Goal: Transaction & Acquisition: Subscribe to service/newsletter

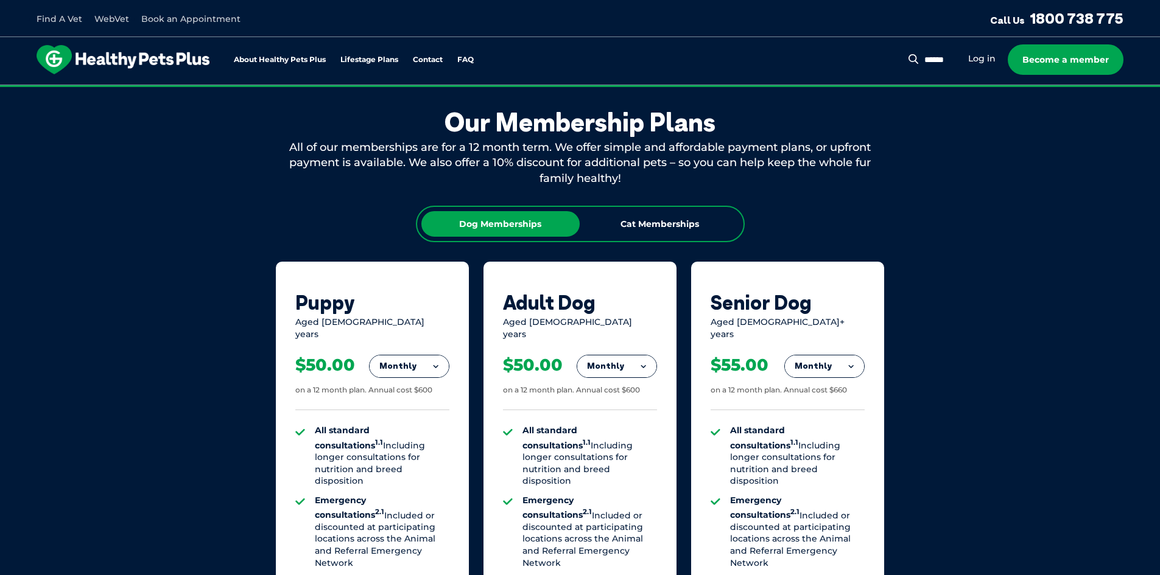
scroll to position [670, 0]
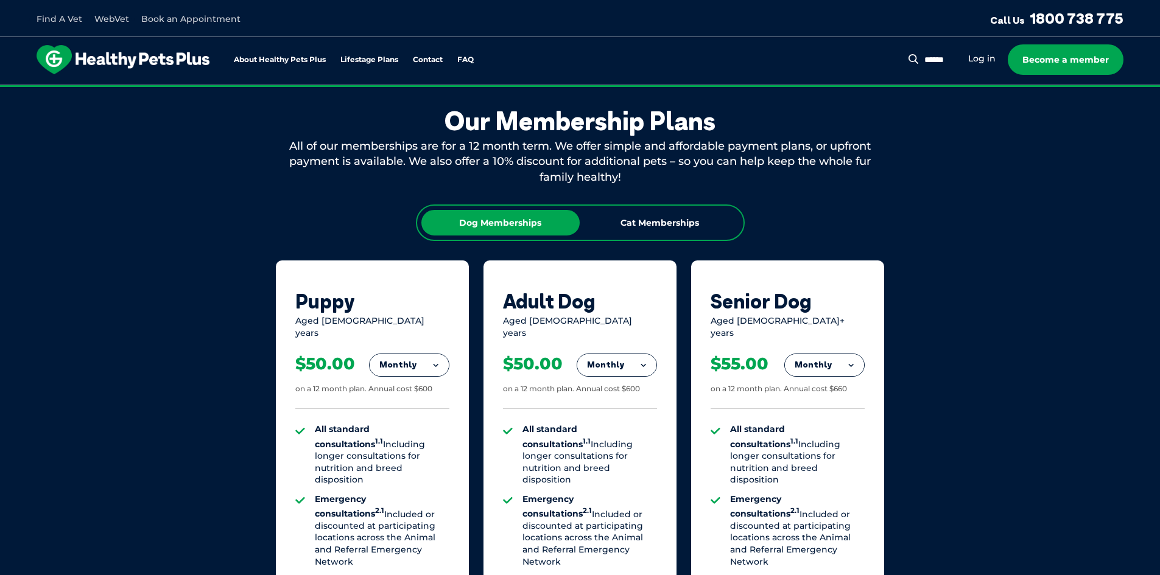
click at [0, 281] on div "Our Membership Plans All of our memberships are for a 12 month term. We offer s…" at bounding box center [580, 483] width 1160 height 852
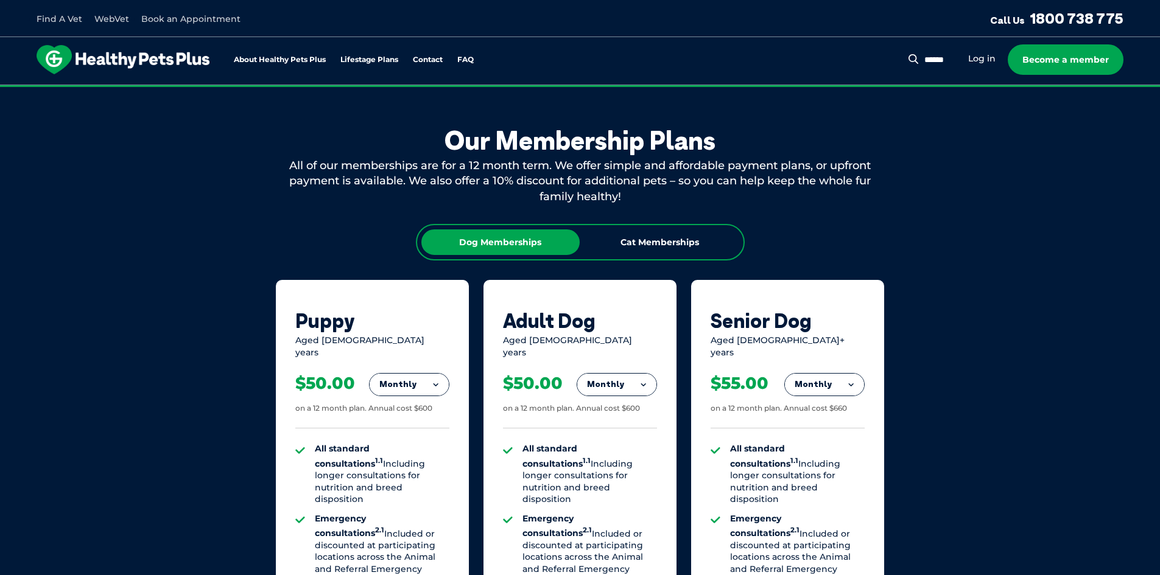
scroll to position [548, 0]
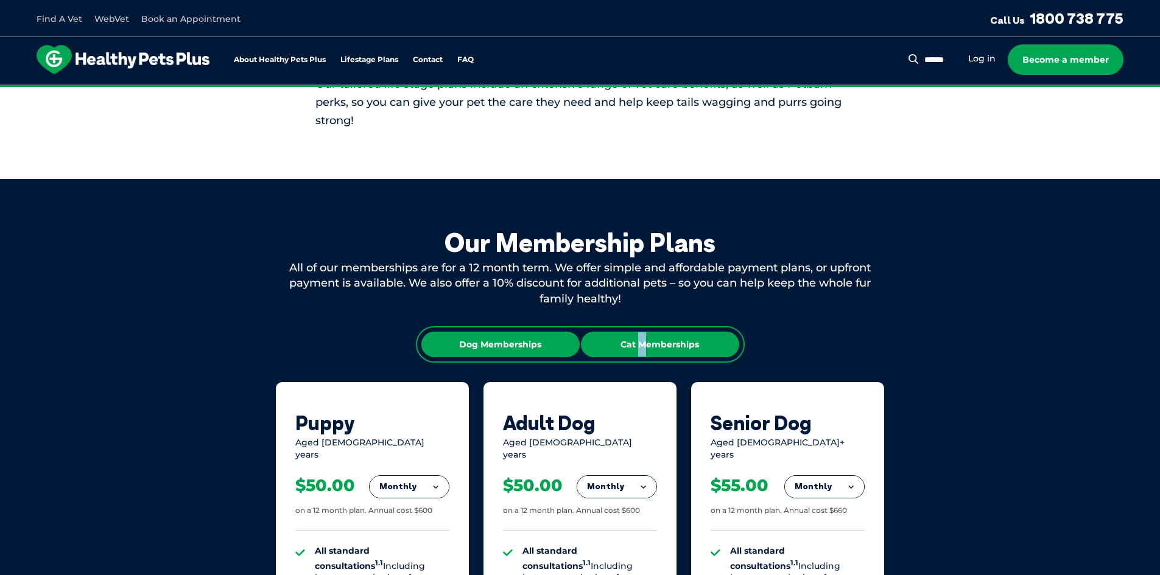
click at [641, 350] on div "Cat Memberships" at bounding box center [660, 345] width 158 height 26
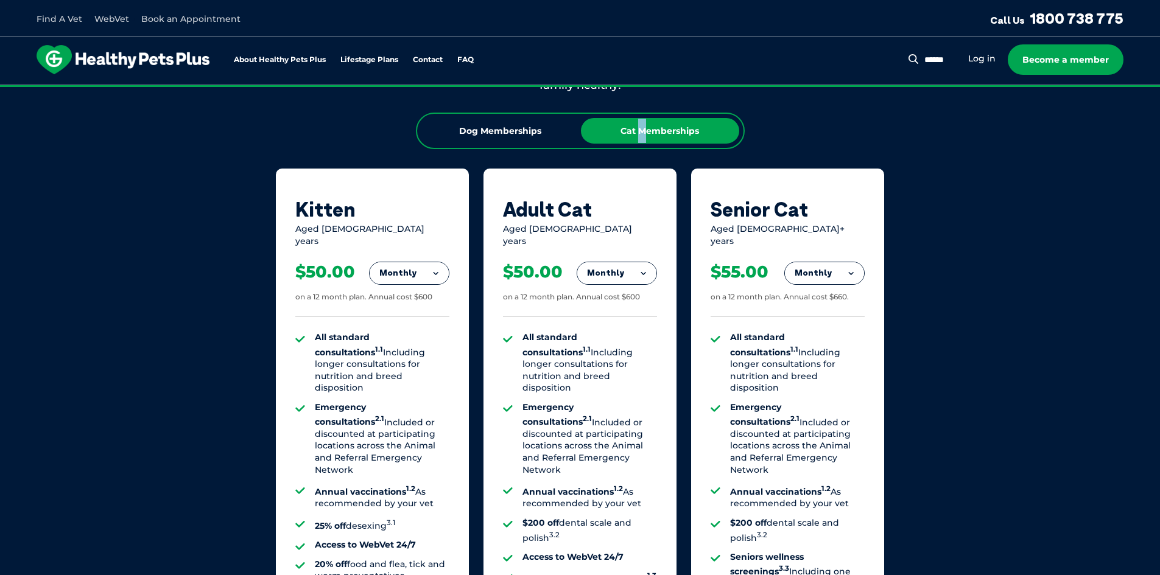
scroll to position [852, 0]
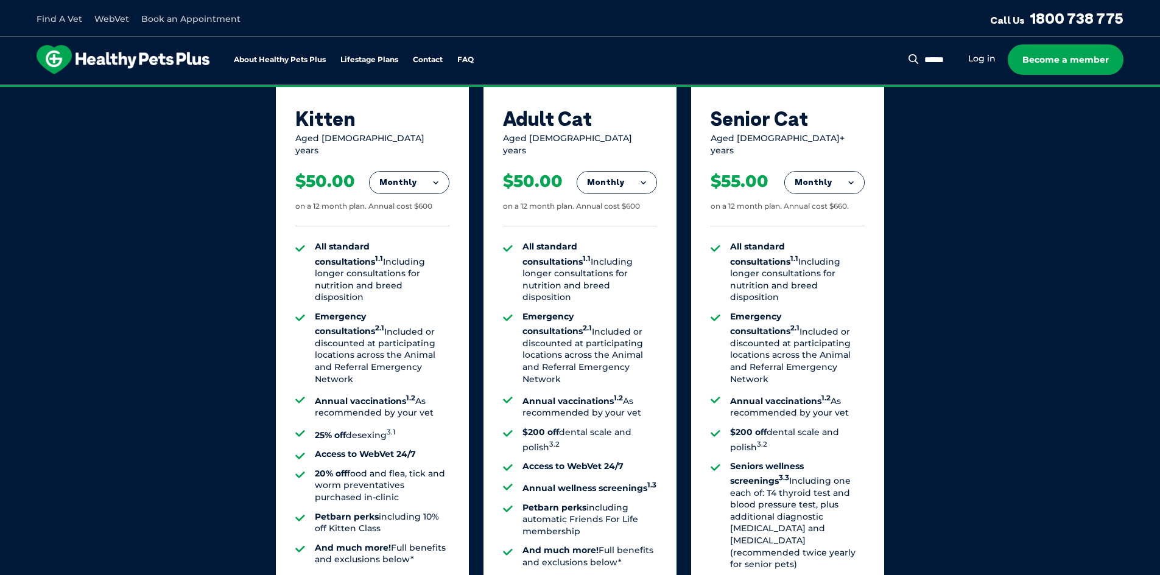
click at [620, 175] on button "Monthly" at bounding box center [616, 183] width 79 height 22
click at [613, 205] on li "Fortnightly" at bounding box center [616, 208] width 79 height 29
click at [620, 172] on button "Fortnightly" at bounding box center [613, 183] width 86 height 22
click at [604, 252] on li "Yearly" at bounding box center [613, 266] width 86 height 29
click at [623, 174] on button "Yearly" at bounding box center [616, 183] width 79 height 22
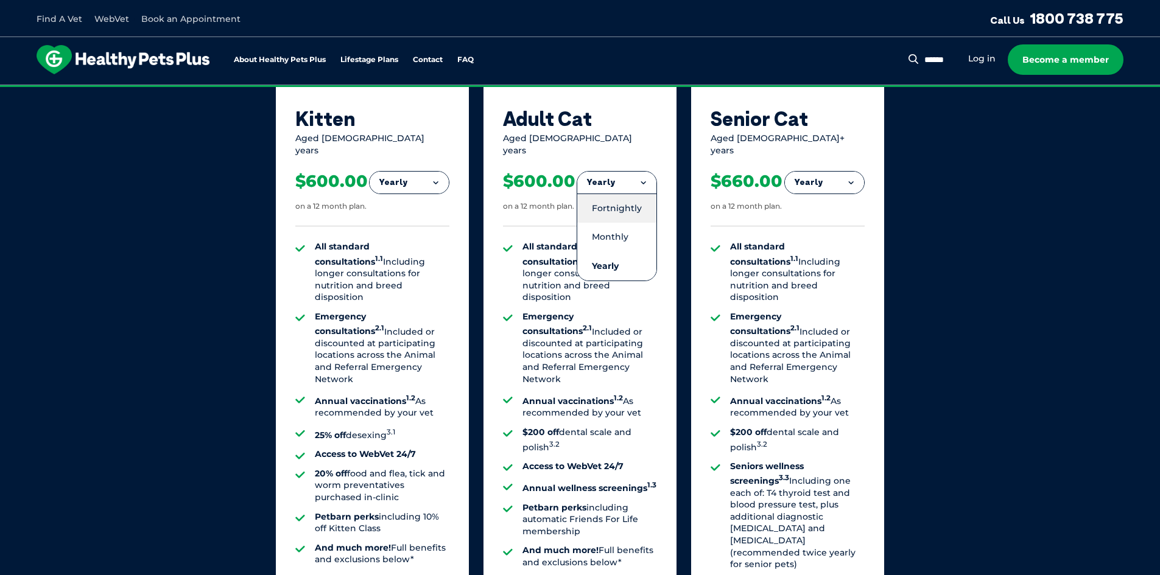
click at [614, 199] on li "Fortnightly" at bounding box center [616, 208] width 79 height 29
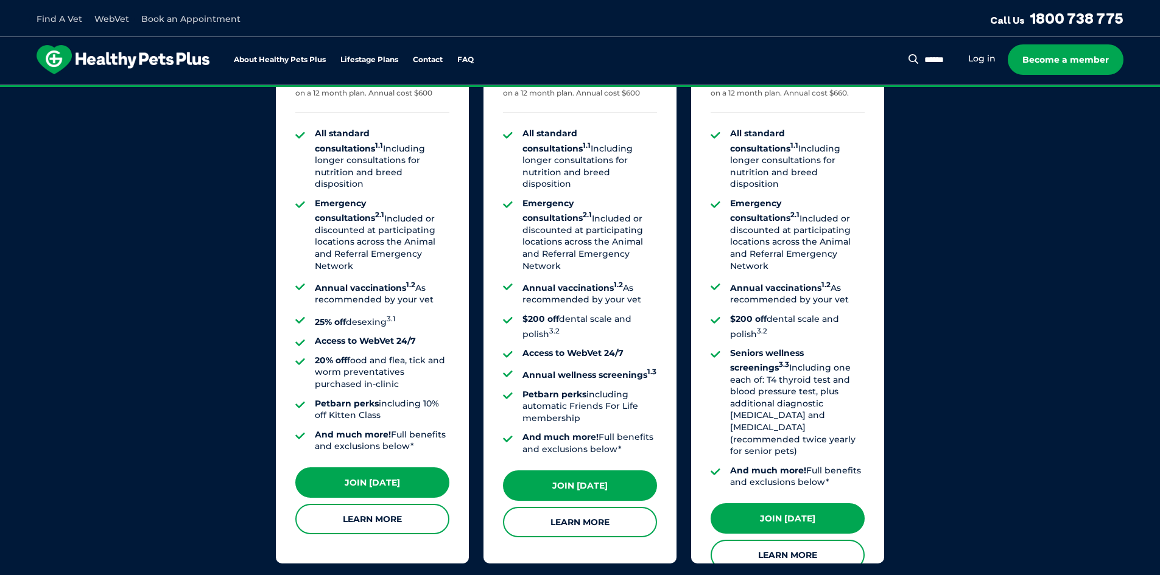
scroll to position [974, 0]
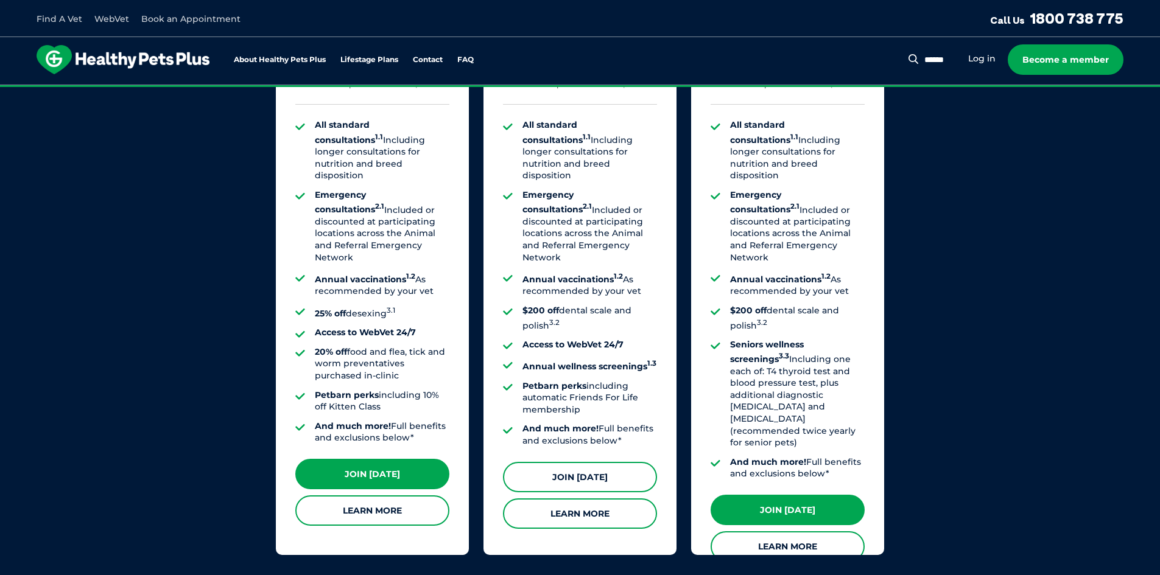
click at [560, 466] on link "Join [DATE]" at bounding box center [580, 477] width 154 height 30
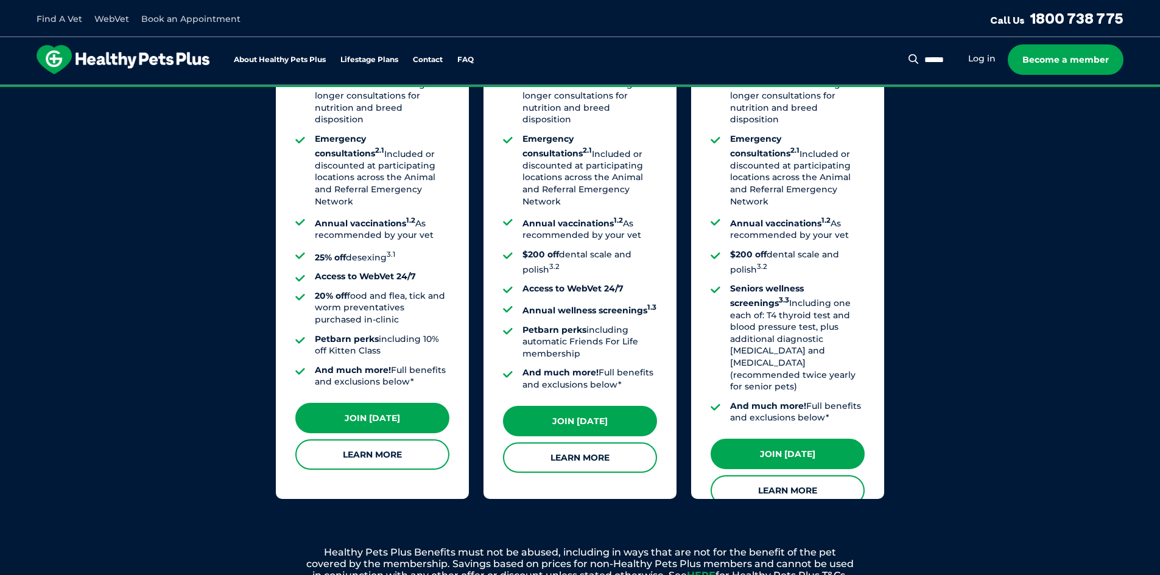
scroll to position [1035, 0]
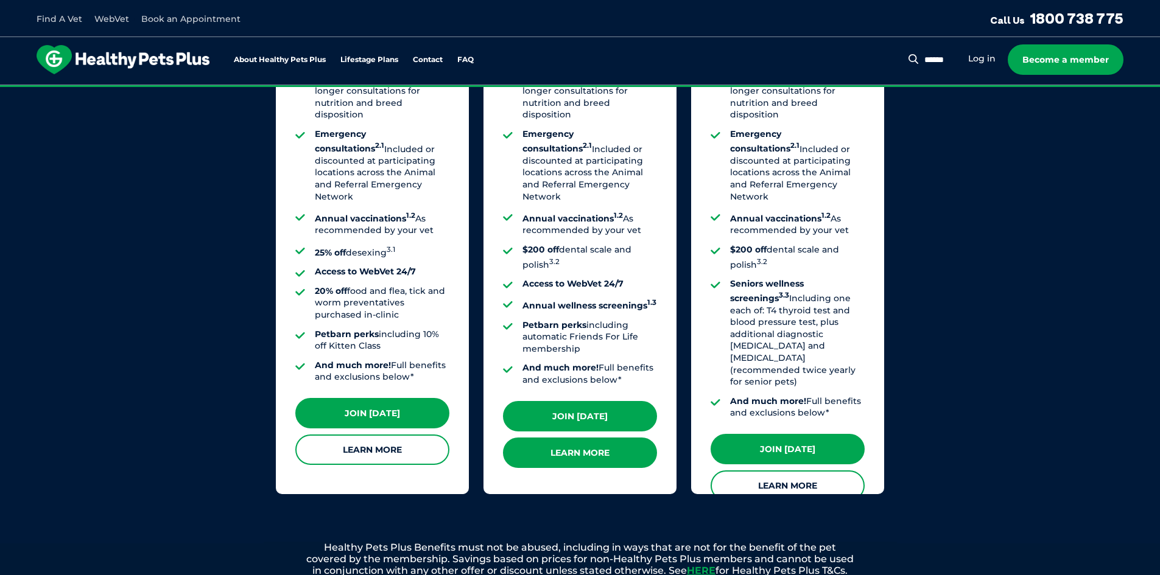
click at [566, 447] on link "Learn More" at bounding box center [580, 453] width 154 height 30
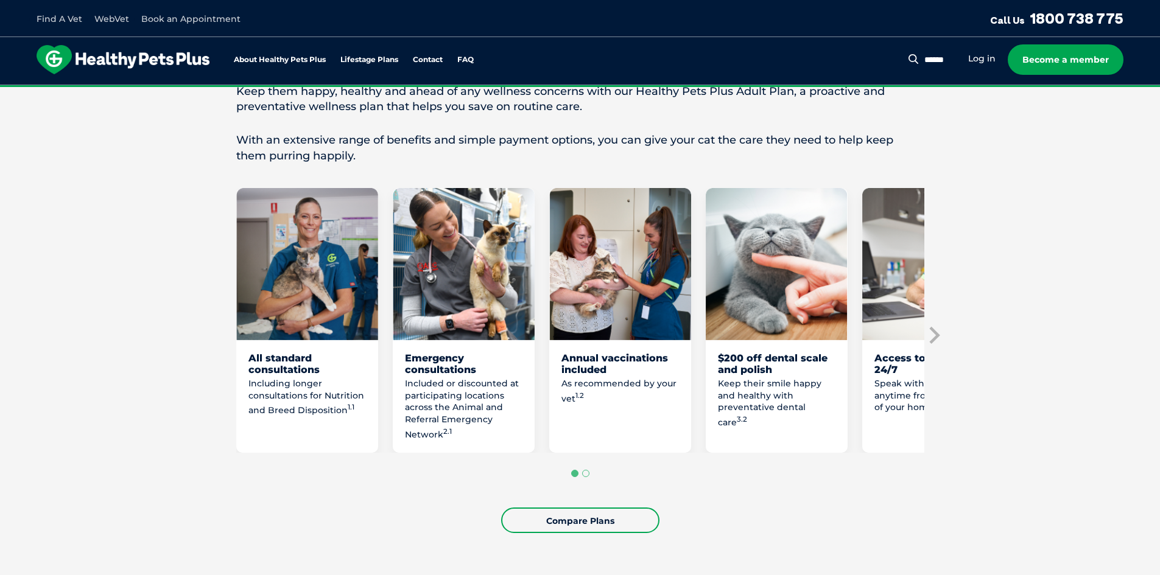
scroll to position [548, 0]
click at [941, 333] on icon "Next slide" at bounding box center [933, 335] width 18 height 18
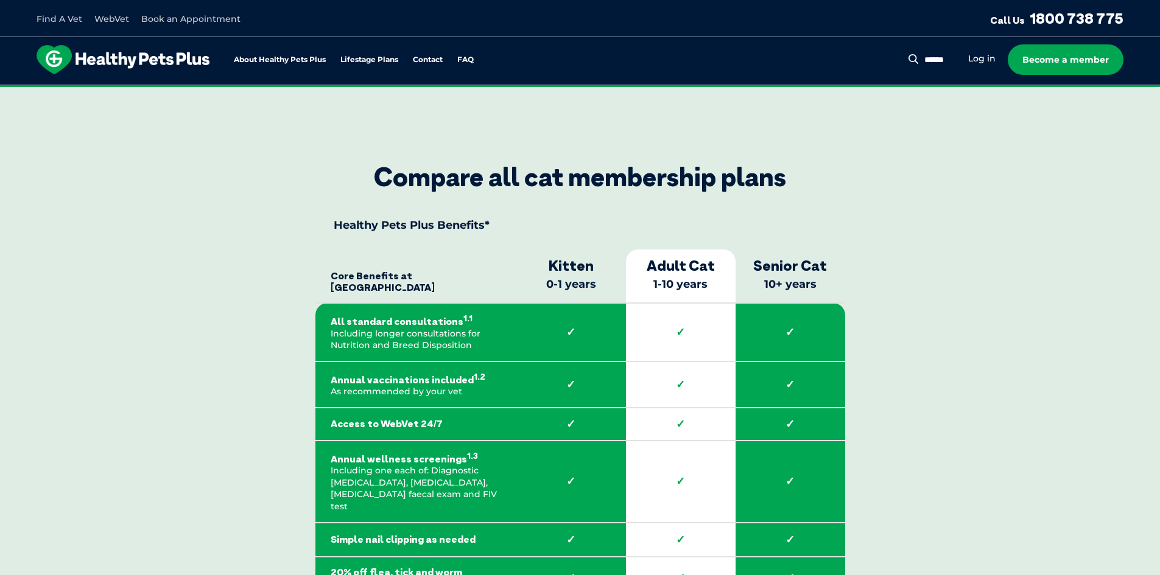
scroll to position [1583, 0]
